Goal: Task Accomplishment & Management: Use online tool/utility

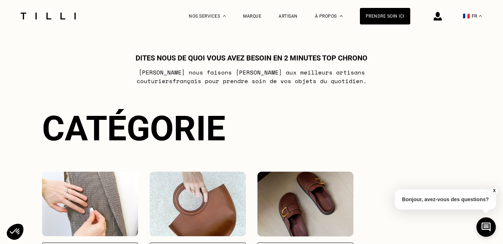
scroll to position [433, 0]
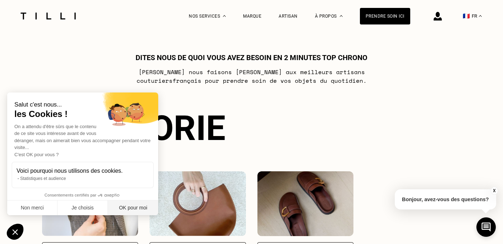
click at [128, 209] on button "OK pour moi" at bounding box center [133, 207] width 50 height 15
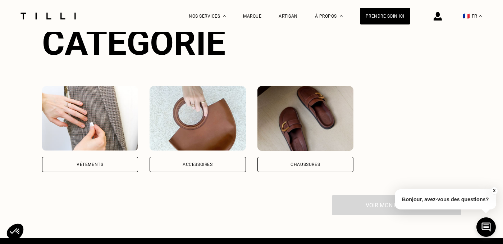
scroll to position [505, 0]
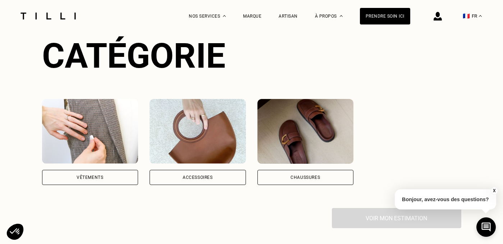
click at [78, 170] on div "Vêtements" at bounding box center [90, 177] width 96 height 15
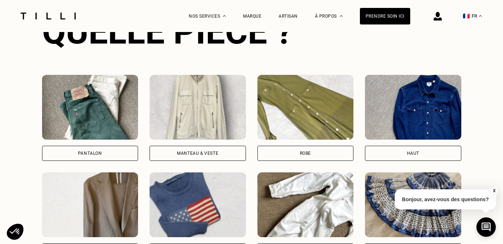
scroll to position [729, 0]
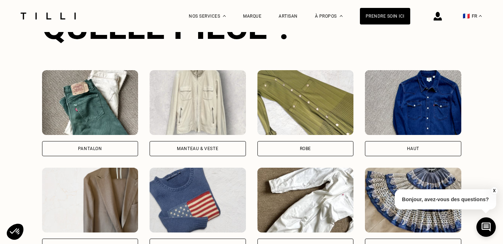
click at [206, 129] on div "Manteau & Veste" at bounding box center [198, 113] width 96 height 86
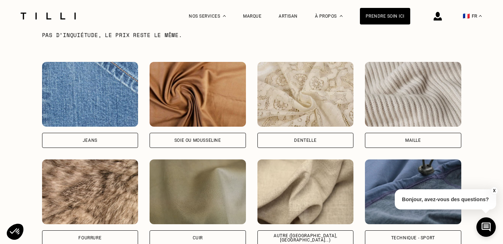
scroll to position [1181, 0]
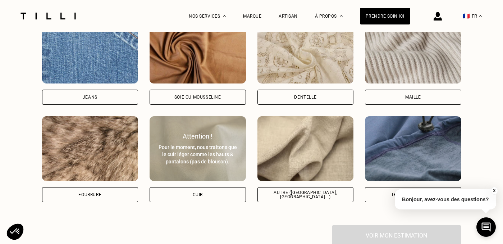
click at [219, 187] on div "Cuir" at bounding box center [198, 194] width 96 height 15
select select "FR"
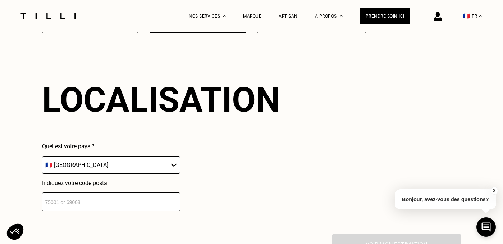
scroll to position [1389, 0]
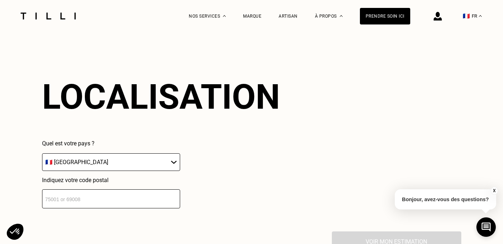
click at [153, 153] on select "🇩🇪 Allemagne 🇦🇹 Autriche 🇧🇪 Belgique 🇧🇬 Bulgarie 🇨🇾 Chypre 🇭🇷 Croatie 🇩🇰 Danema…" at bounding box center [111, 162] width 138 height 18
click at [122, 189] on input "number" at bounding box center [111, 198] width 138 height 19
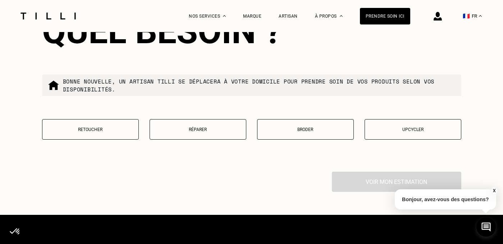
scroll to position [1634, 0]
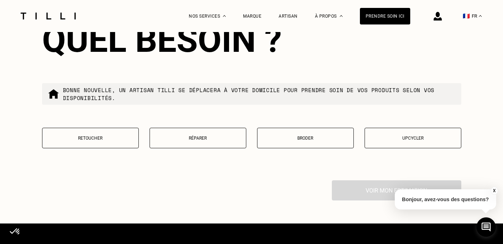
type input "75002"
click at [202, 128] on button "Réparer" at bounding box center [198, 138] width 97 height 20
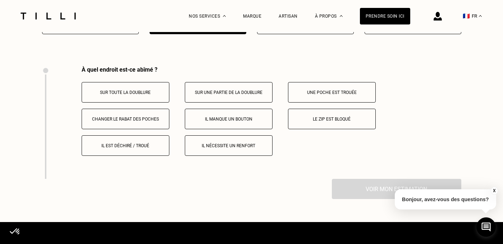
scroll to position [1735, 0]
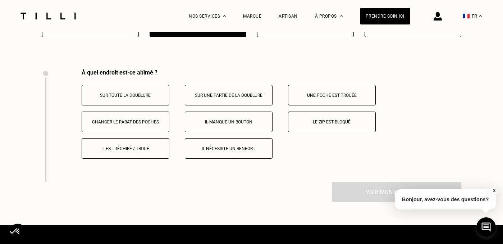
click at [218, 118] on button "Il manque un bouton" at bounding box center [229, 121] width 88 height 20
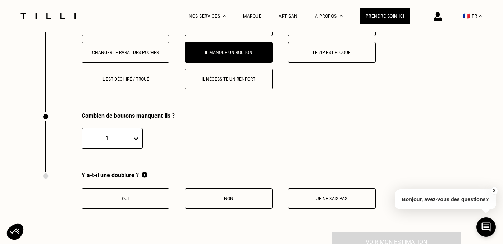
scroll to position [1864, 0]
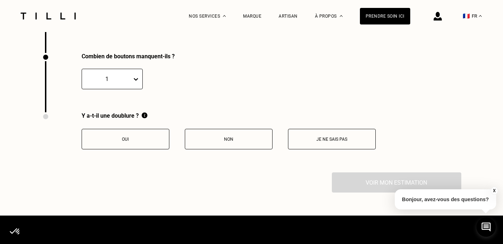
click at [132, 77] on span at bounding box center [132, 79] width 0 height 14
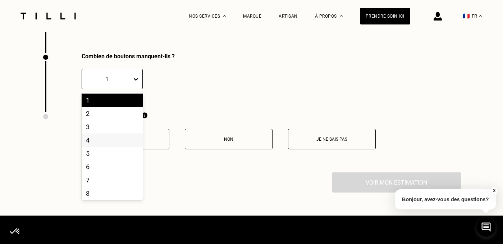
click at [123, 133] on div "4" at bounding box center [112, 139] width 61 height 13
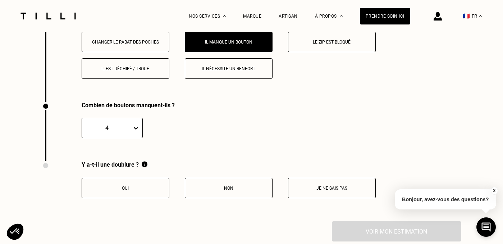
scroll to position [1815, 0]
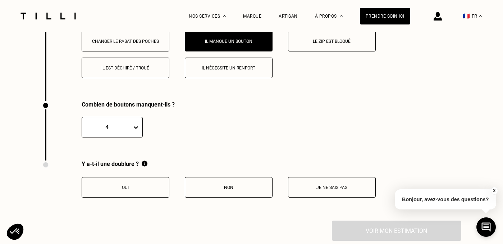
click at [319, 177] on button "Je ne sais pas" at bounding box center [332, 187] width 88 height 20
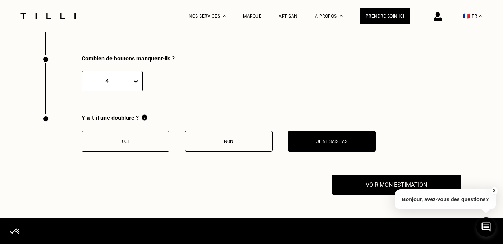
scroll to position [1865, 0]
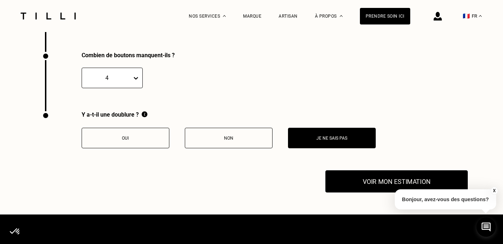
click at [379, 176] on button "Voir mon estimation" at bounding box center [396, 181] width 142 height 22
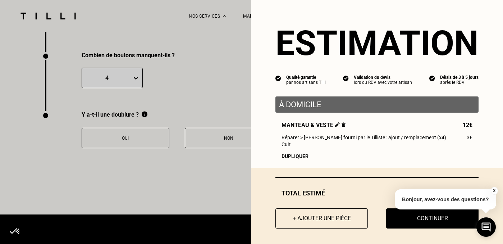
scroll to position [3, 0]
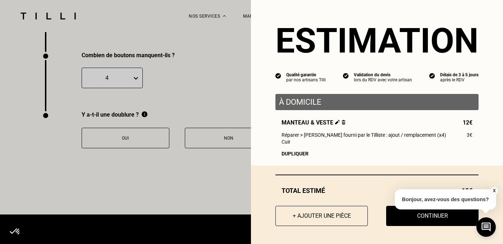
click at [493, 189] on button "X" at bounding box center [494, 191] width 7 height 8
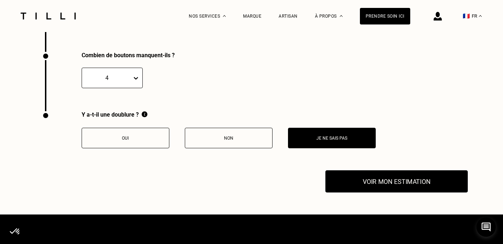
click at [408, 177] on button "Voir mon estimation" at bounding box center [396, 181] width 142 height 22
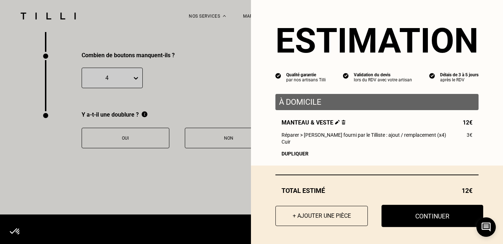
click at [411, 219] on button "Continuer" at bounding box center [433, 216] width 102 height 22
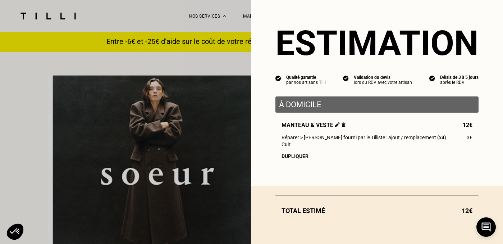
select select "FR"
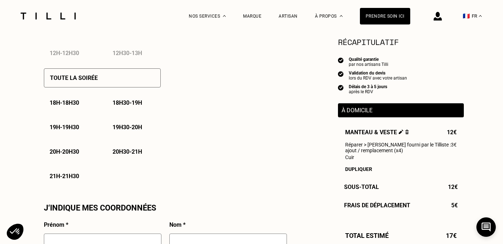
scroll to position [498, 0]
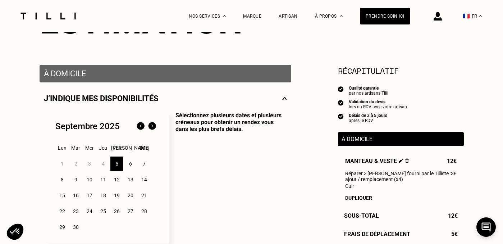
click at [249, 163] on p "Sélectionnez plusieurs dates et plusieurs créneaux pour obtenir un rendez vous …" at bounding box center [228, 178] width 118 height 132
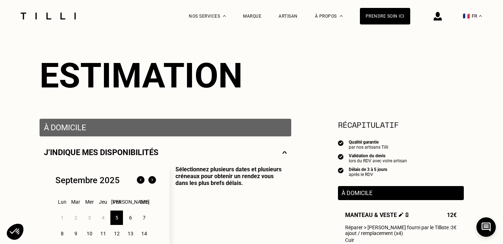
scroll to position [22, 0]
